Goal: Information Seeking & Learning: Stay updated

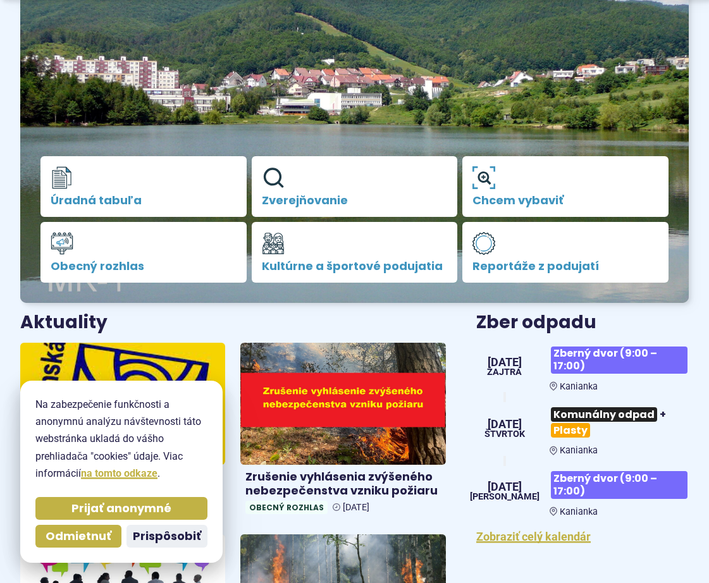
scroll to position [253, 0]
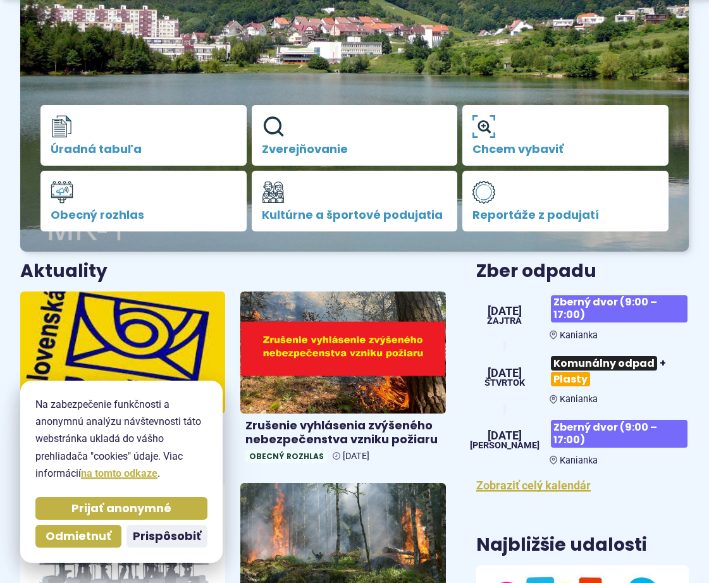
click at [150, 331] on img at bounding box center [123, 352] width 236 height 140
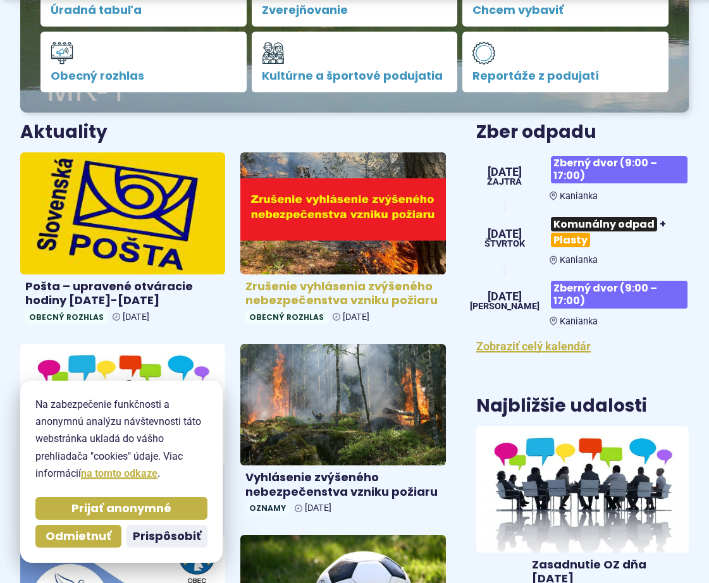
scroll to position [443, 0]
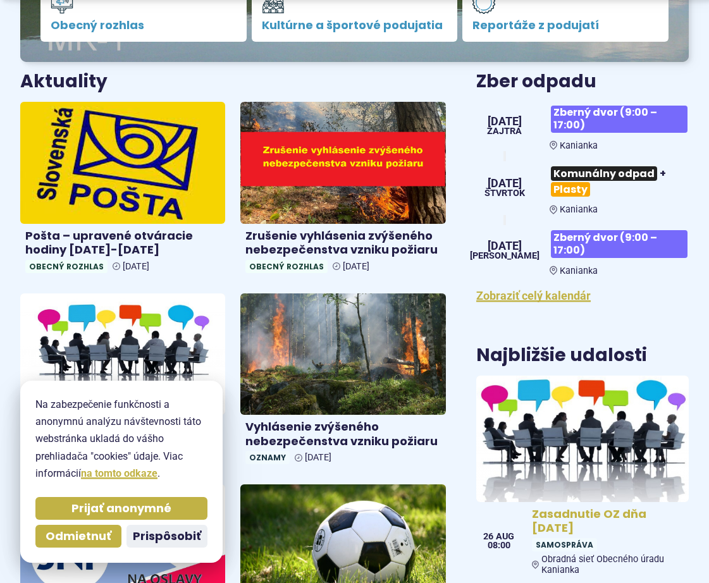
click at [591, 517] on h4 "Zasadnutie OZ dňa [DATE]" at bounding box center [608, 521] width 152 height 28
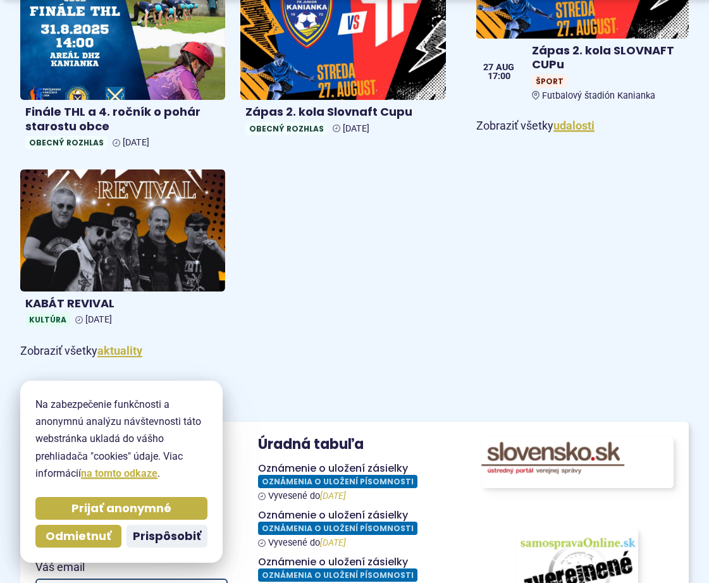
scroll to position [1138, 0]
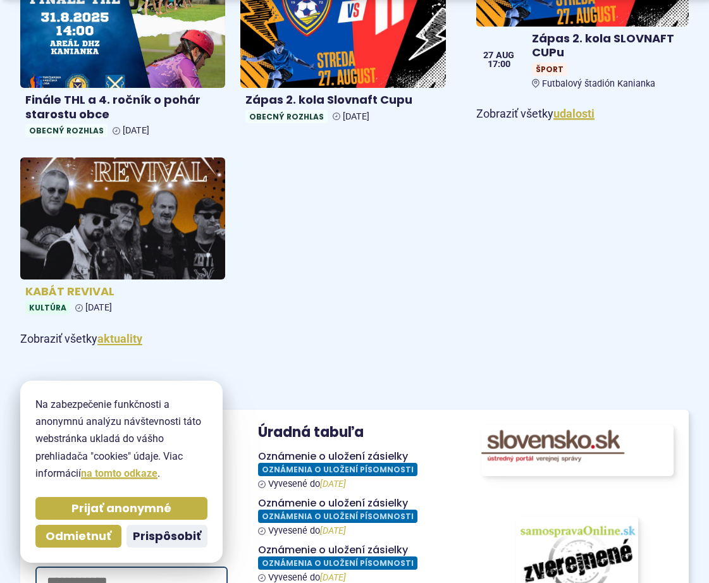
click at [135, 216] on img at bounding box center [123, 219] width 236 height 140
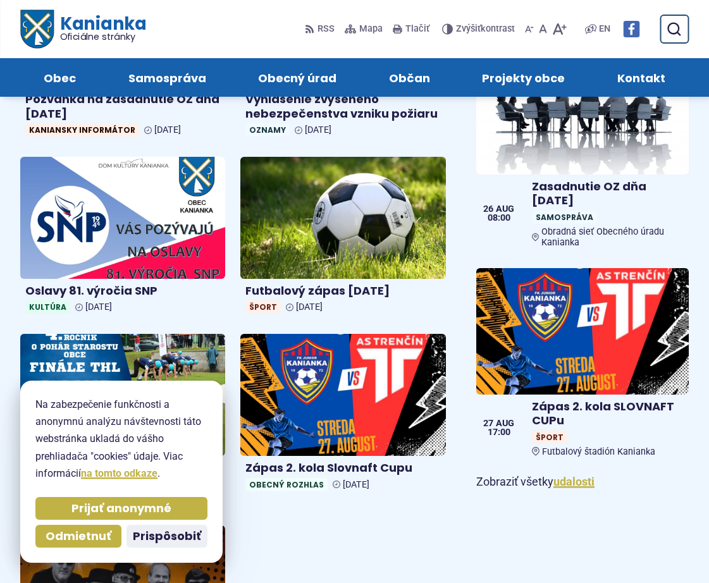
scroll to position [759, 0]
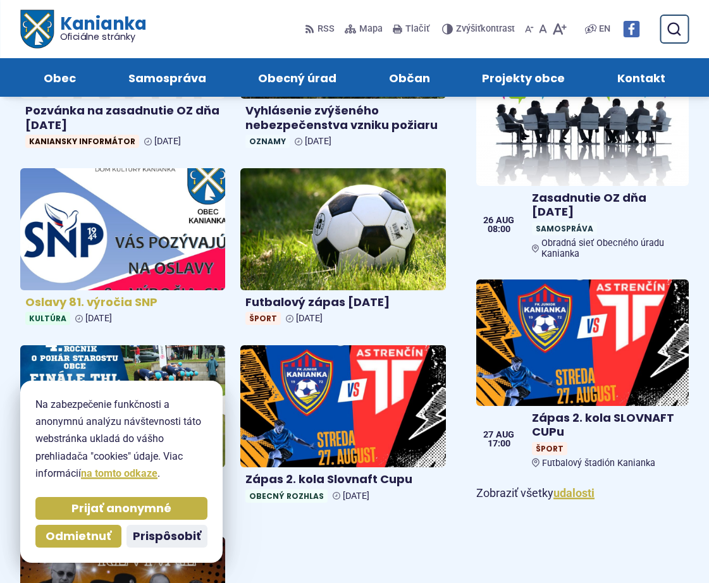
click at [157, 230] on img at bounding box center [123, 229] width 236 height 140
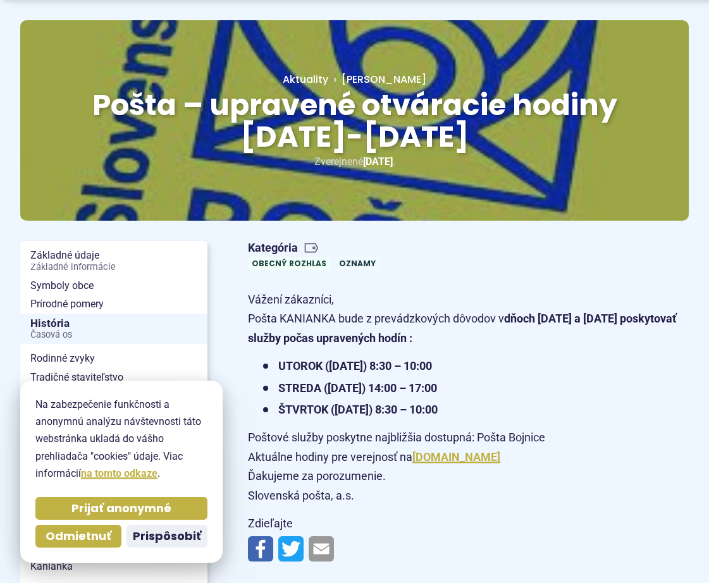
scroll to position [126, 0]
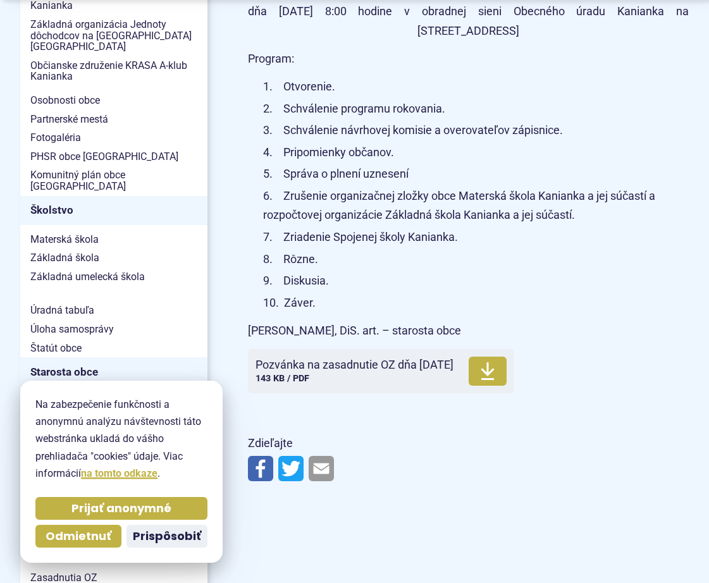
scroll to position [569, 0]
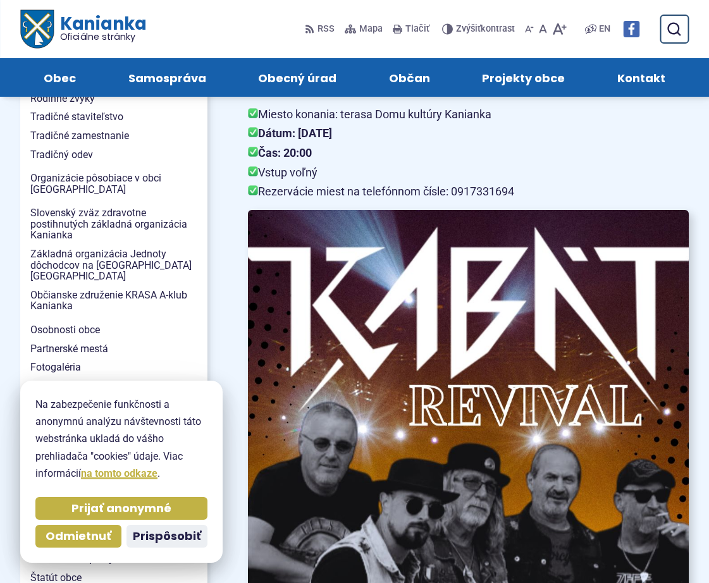
scroll to position [316, 0]
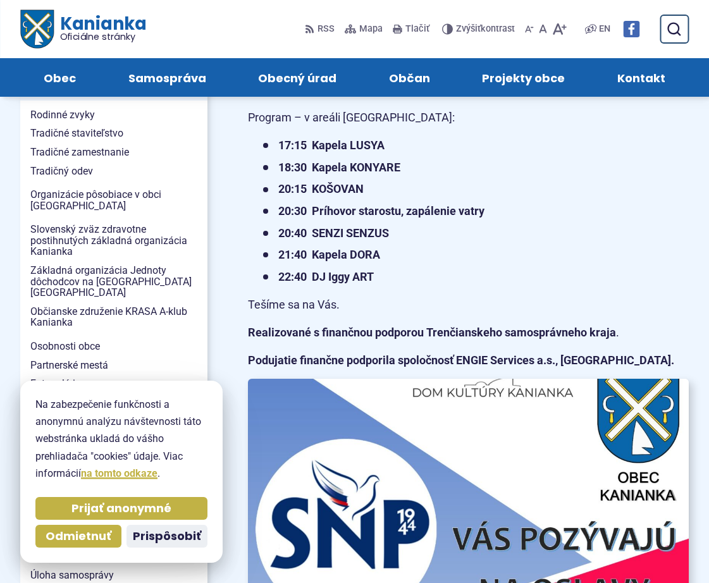
scroll to position [316, 0]
